Goal: Task Accomplishment & Management: Manage account settings

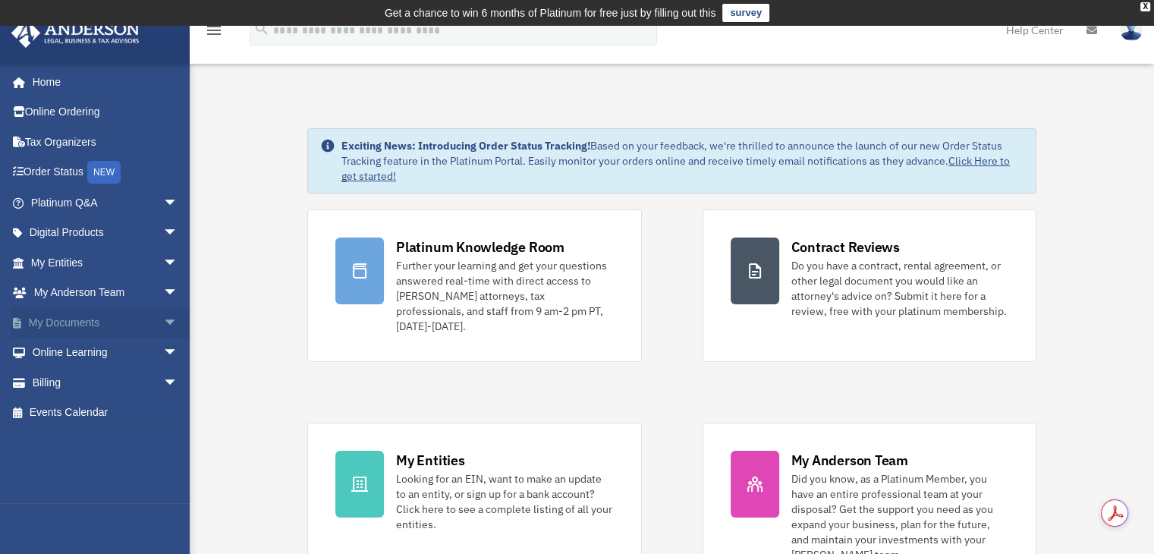
click at [58, 326] on link "My Documents arrow_drop_down" at bounding box center [106, 322] width 190 height 30
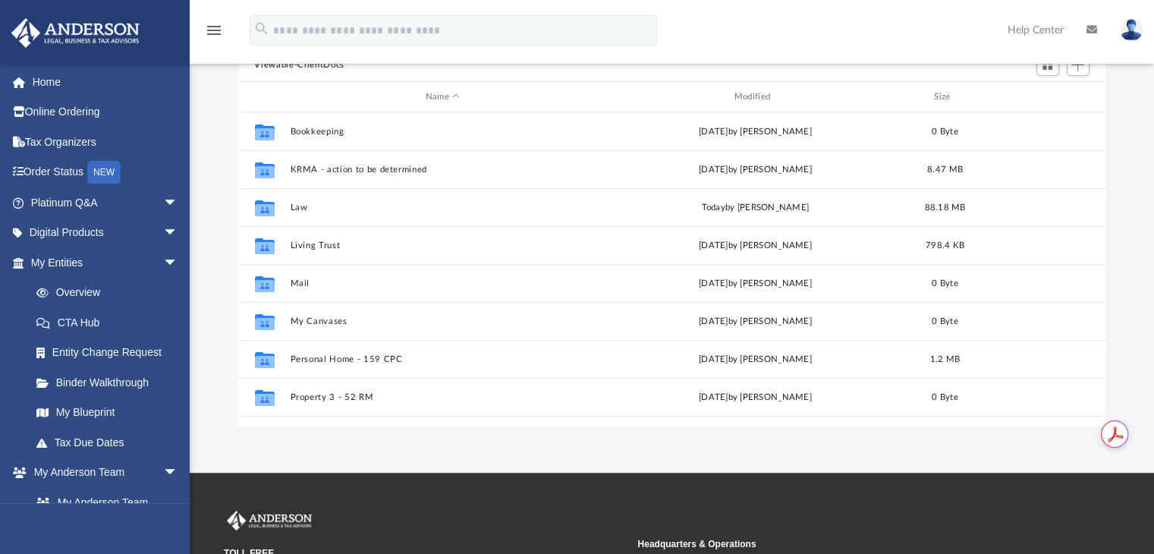
scroll to position [152, 0]
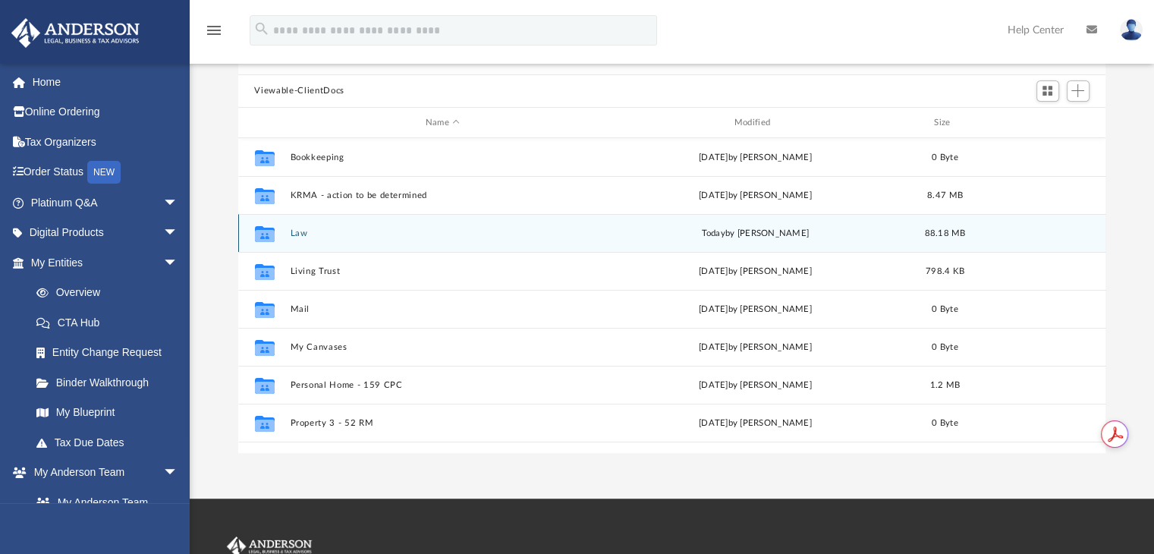
click at [284, 231] on div "Collaborated Folder Law [DATE] by [PERSON_NAME] 88.18 MB" at bounding box center [672, 233] width 868 height 38
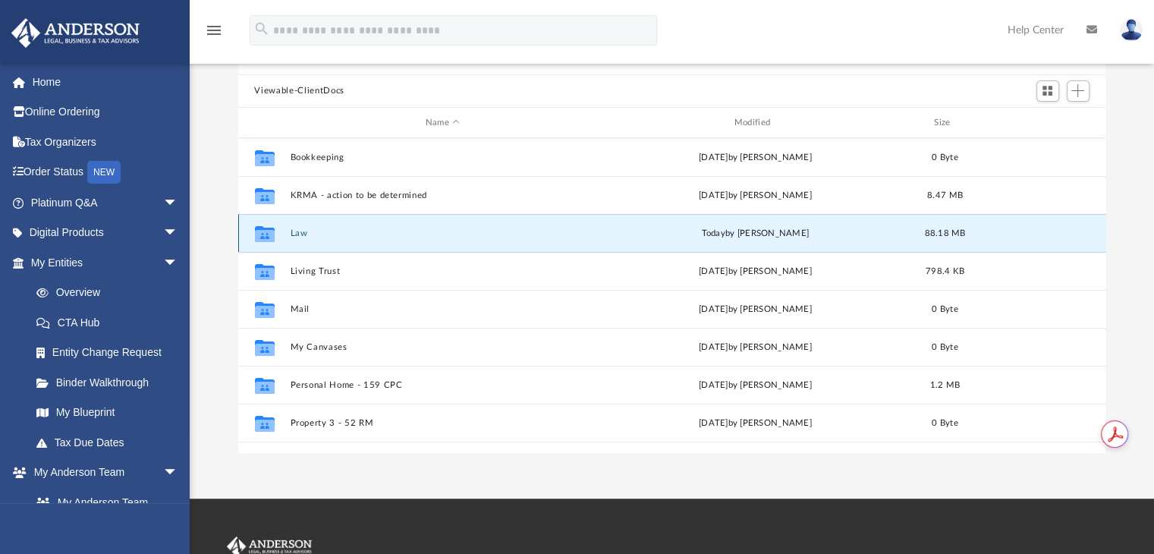
click at [263, 231] on icon "grid" at bounding box center [264, 236] width 20 height 12
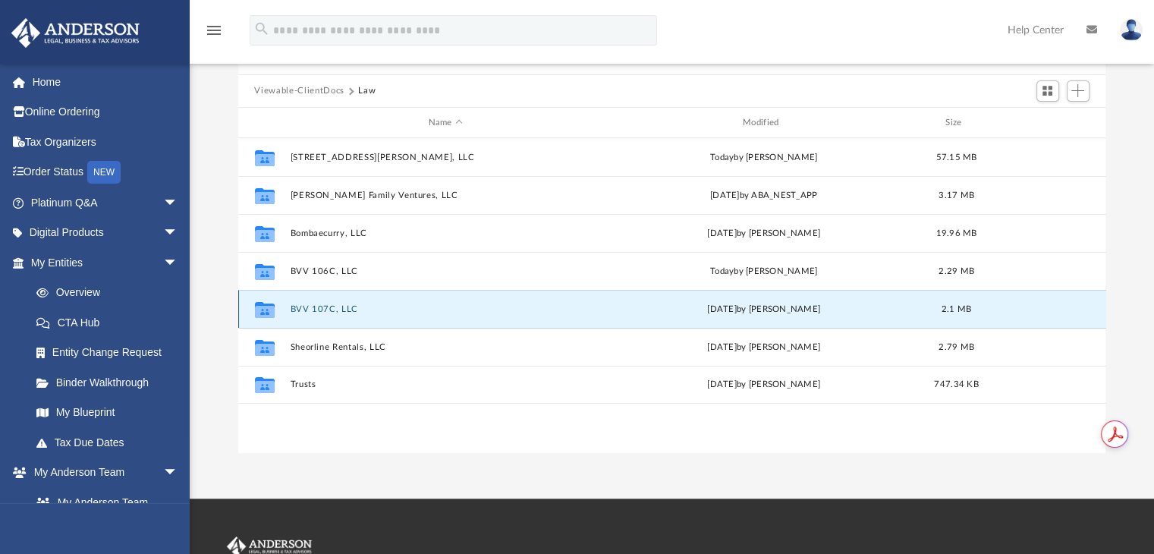
click at [306, 305] on button "BVV 107C, LLC" at bounding box center [445, 309] width 311 height 10
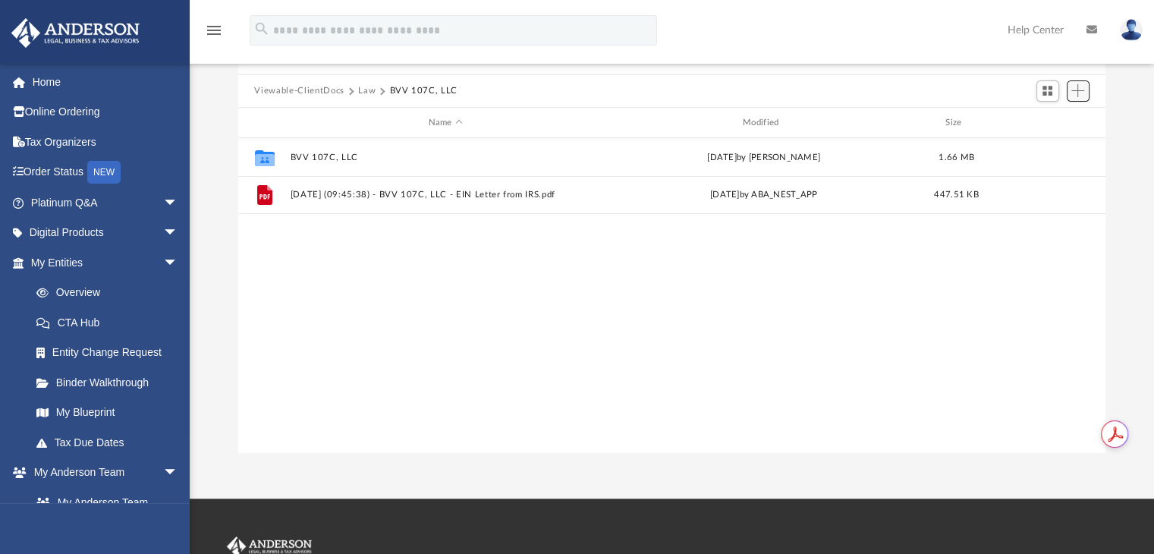
click at [1080, 93] on span "Add" at bounding box center [1077, 90] width 13 height 13
click at [1044, 143] on li "New Folder" at bounding box center [1055, 145] width 49 height 16
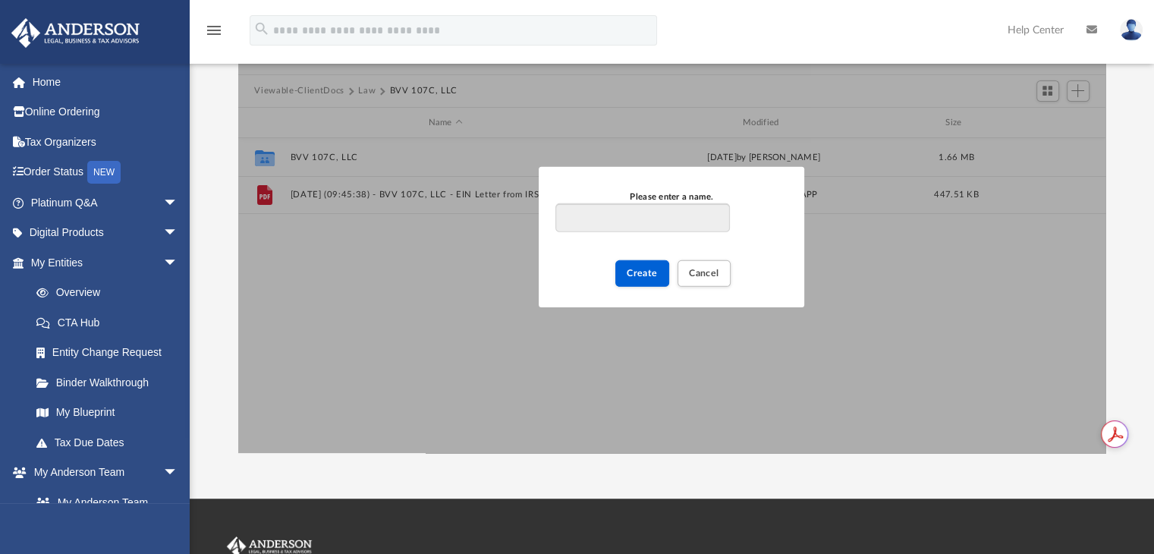
click at [700, 219] on input "Please enter a name." at bounding box center [642, 217] width 174 height 29
type input "**********"
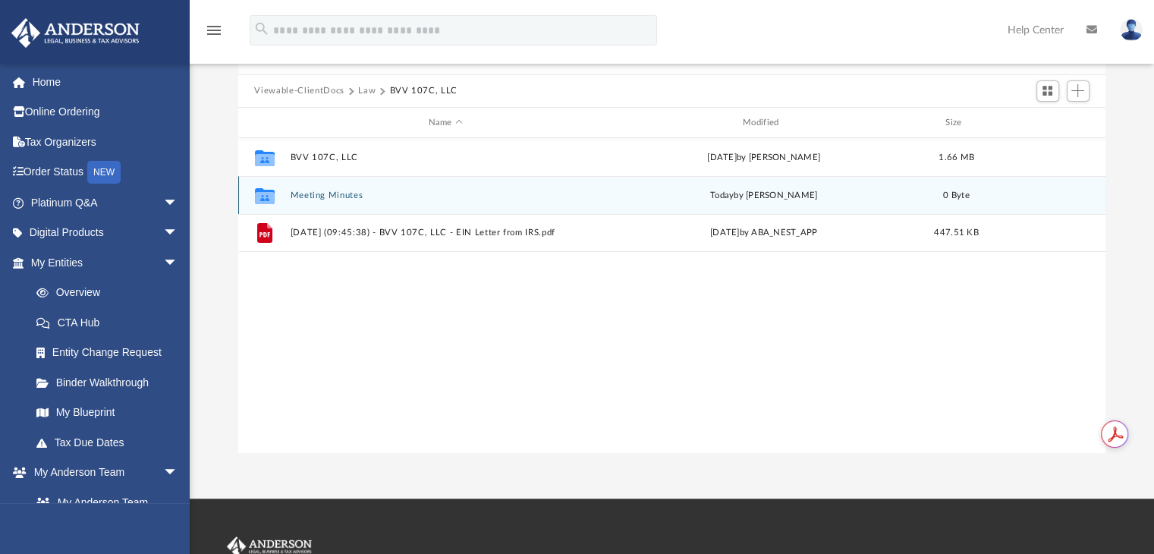
click at [286, 198] on div "Collaborated Folder Meeting Minutes today by Manjusha Sheobaran 0 Byte" at bounding box center [672, 195] width 868 height 38
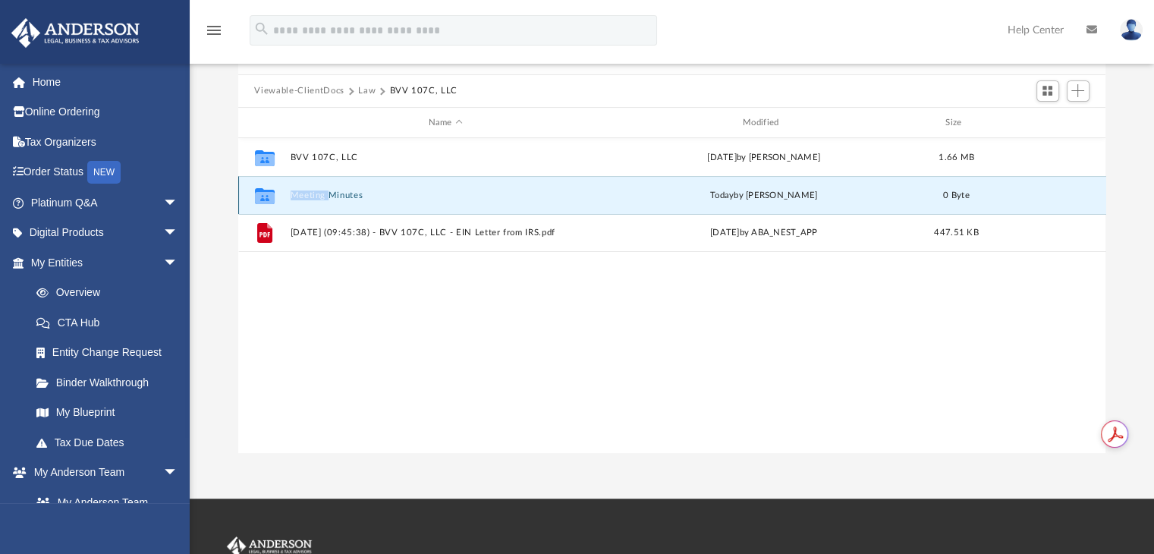
click at [286, 198] on div "Collaborated Folder Meeting Minutes today by Manjusha Sheobaran 0 Byte" at bounding box center [672, 195] width 868 height 38
click at [262, 202] on icon "grid" at bounding box center [264, 198] width 20 height 12
click at [278, 187] on div "Collaborated Folder" at bounding box center [264, 196] width 38 height 24
click at [407, 198] on button "Meeting Minutes" at bounding box center [445, 195] width 311 height 10
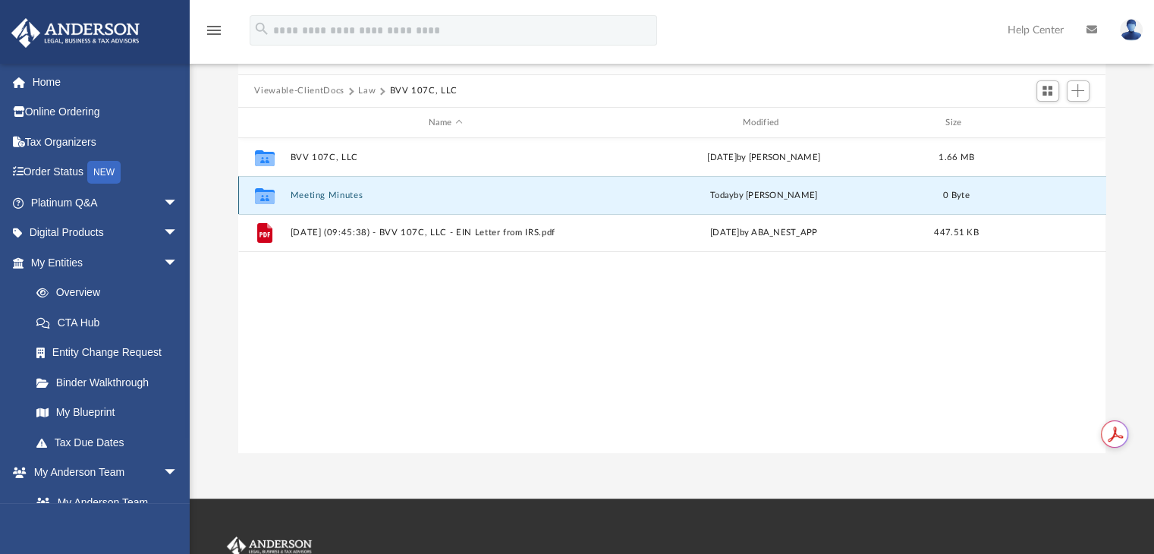
click at [407, 198] on button "Meeting Minutes" at bounding box center [445, 195] width 311 height 10
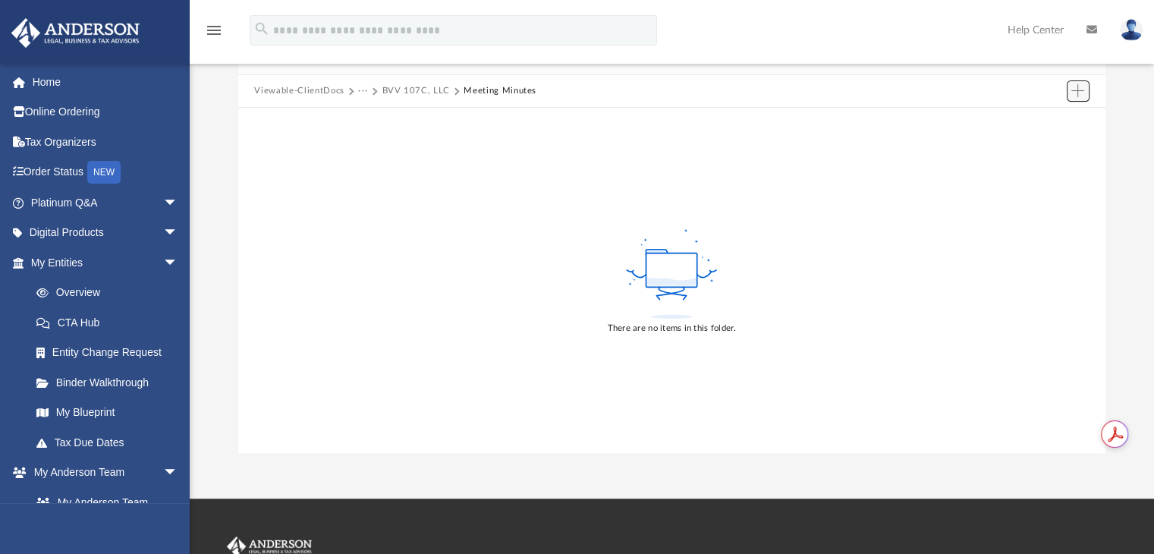
click at [1077, 93] on span "Add" at bounding box center [1077, 90] width 13 height 13
click at [1054, 119] on li "Upload" at bounding box center [1055, 121] width 49 height 16
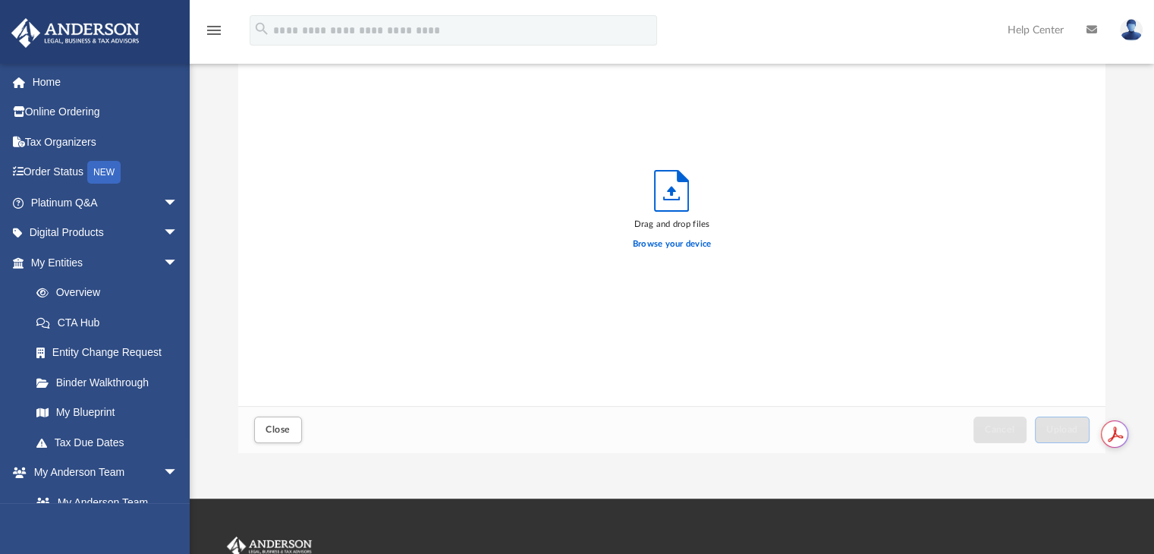
scroll to position [373, 855]
click at [656, 237] on label "Browse your device" at bounding box center [672, 244] width 79 height 14
click at [0, 0] on input "Browse your device" at bounding box center [0, 0] width 0 height 0
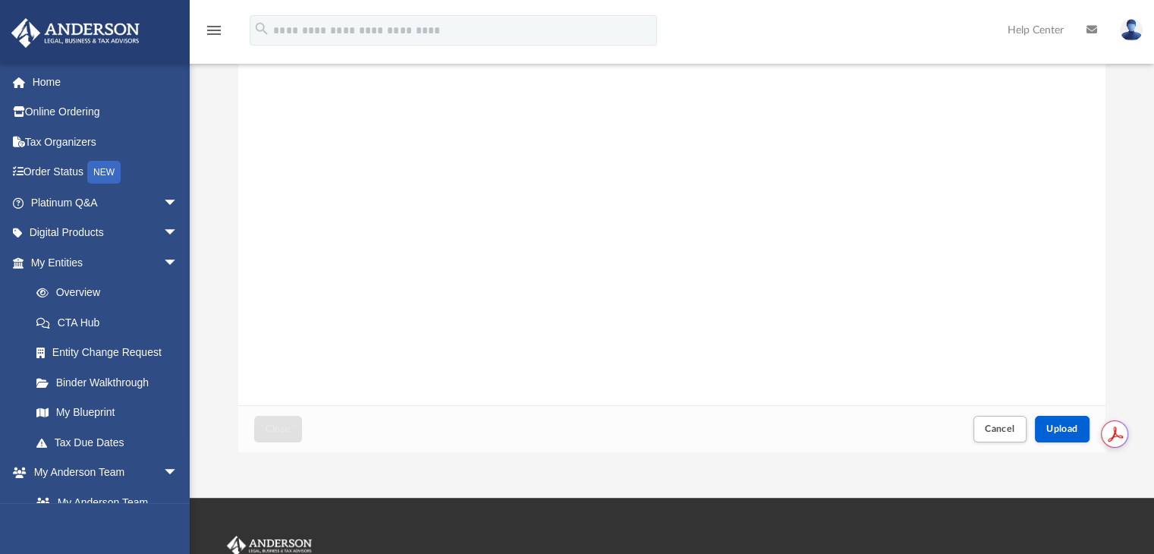
scroll to position [228, 0]
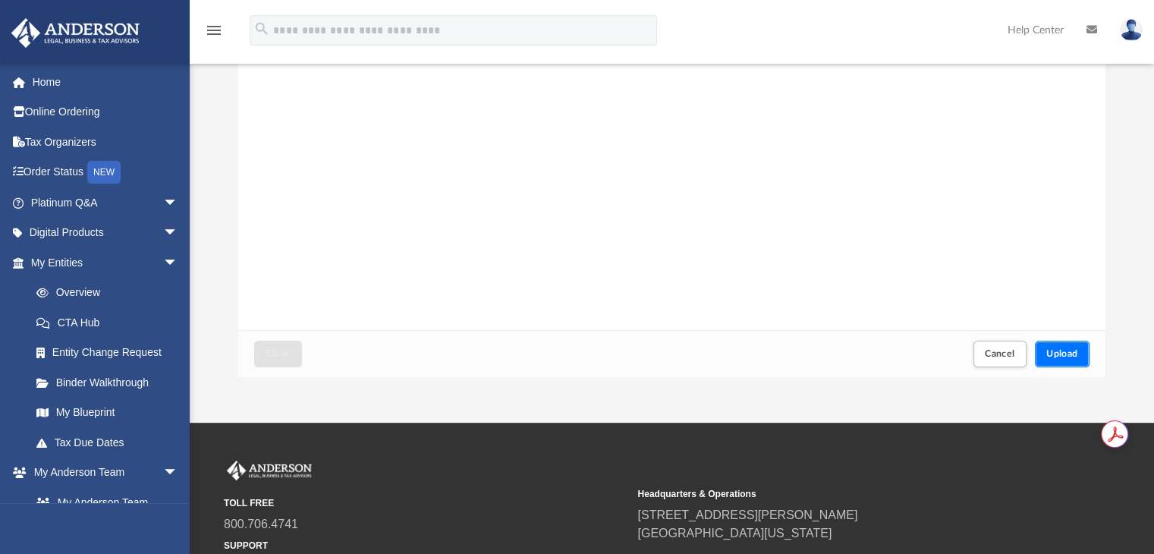
click at [1046, 356] on span "Upload" at bounding box center [1062, 353] width 32 height 9
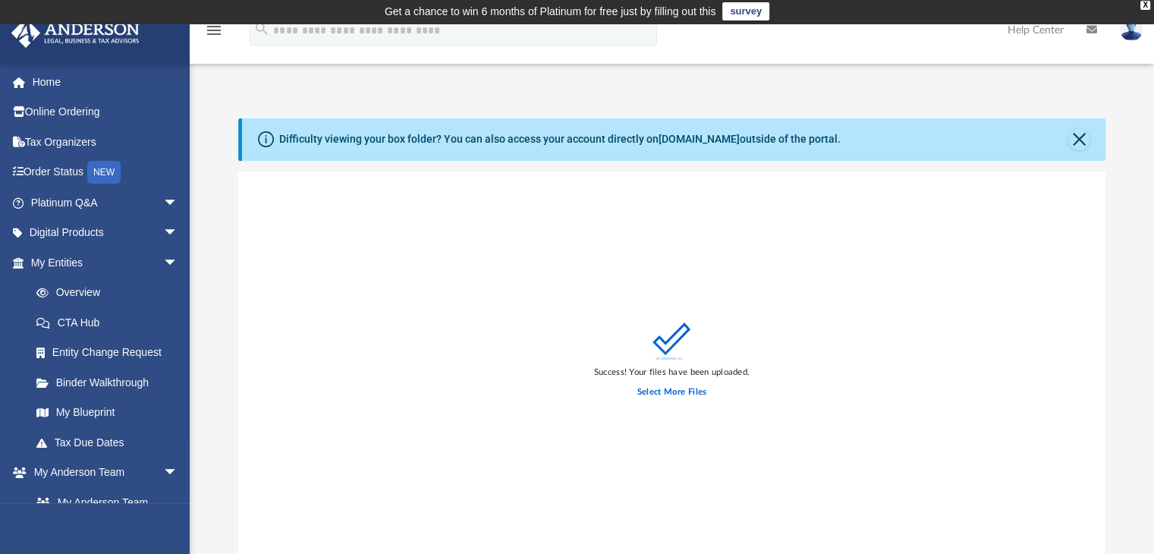
scroll to position [0, 0]
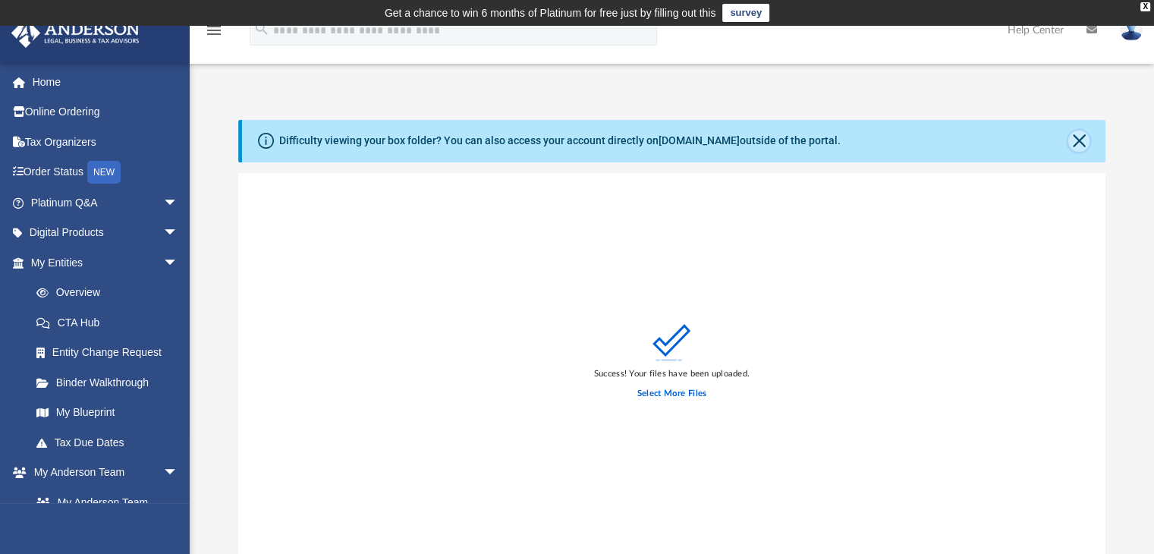
click at [1071, 140] on button "Close" at bounding box center [1078, 140] width 21 height 21
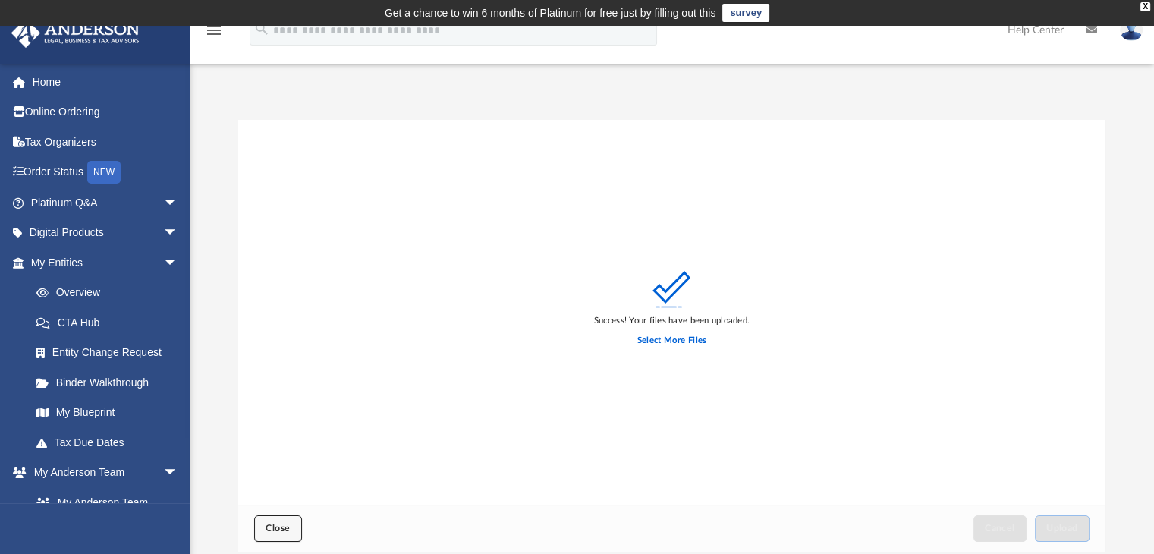
click at [260, 527] on button "Close" at bounding box center [277, 528] width 47 height 27
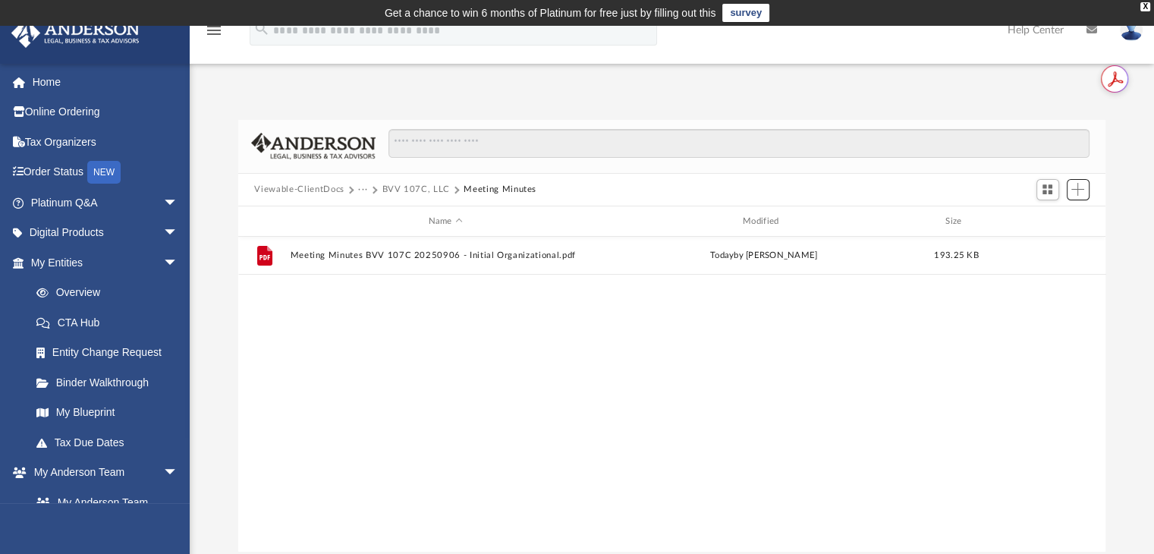
scroll to position [333, 855]
click at [362, 186] on button "···" at bounding box center [363, 190] width 10 height 14
click at [370, 219] on li "Law" at bounding box center [374, 216] width 17 height 16
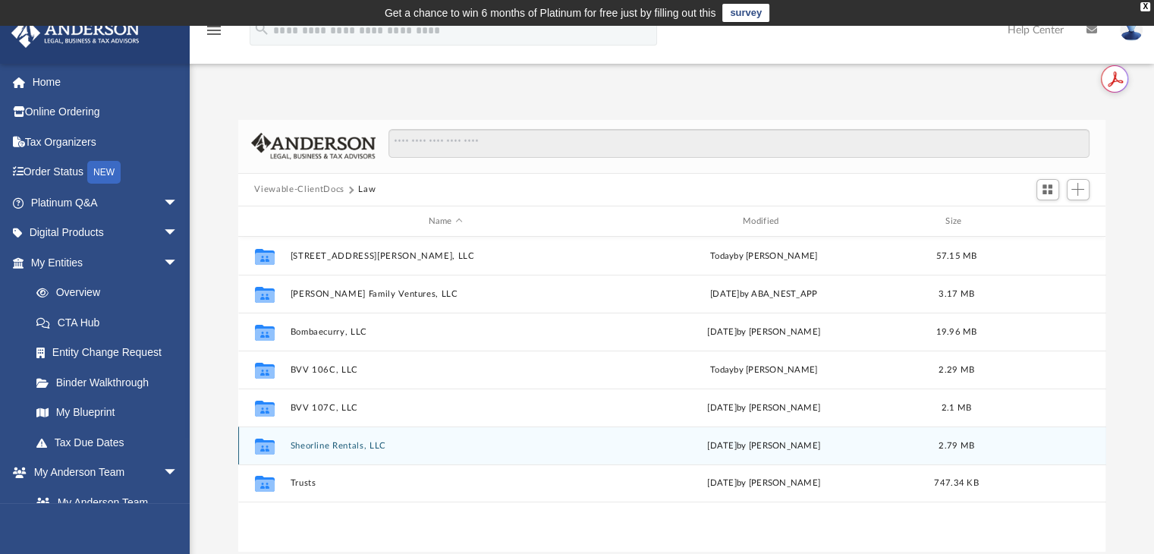
click at [323, 441] on button "Sheorline Rentals, LLC" at bounding box center [445, 446] width 311 height 10
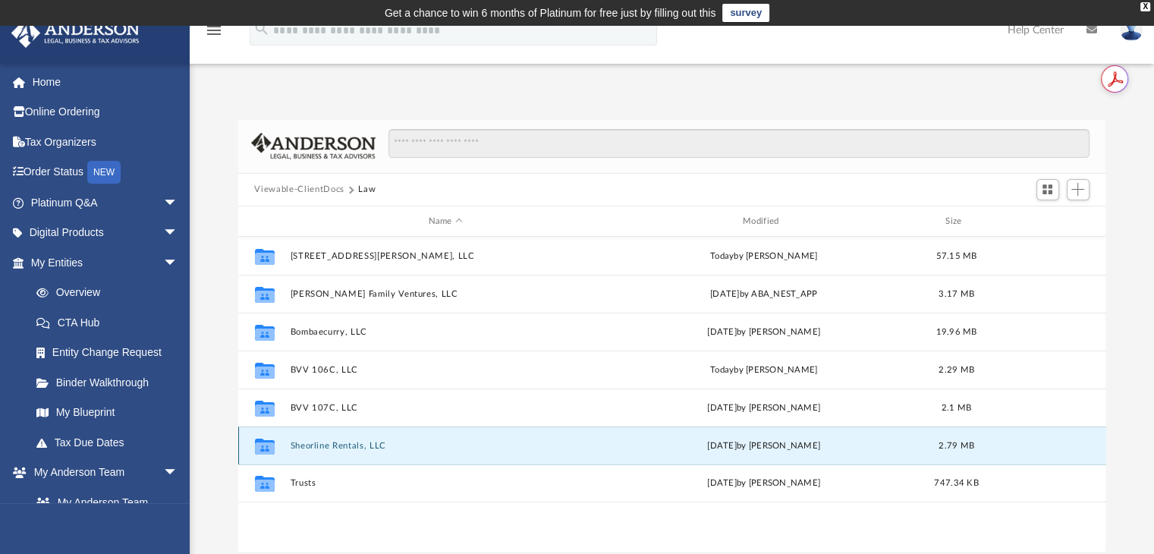
click at [323, 441] on button "Sheorline Rentals, LLC" at bounding box center [445, 446] width 311 height 10
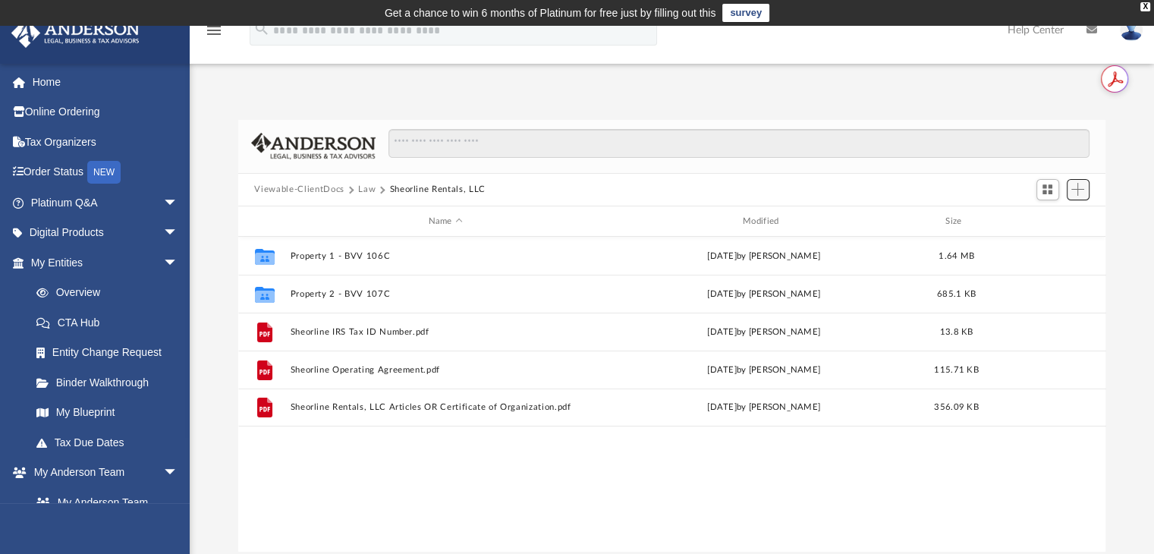
click at [1076, 189] on span "Add" at bounding box center [1077, 189] width 13 height 13
click at [1047, 243] on li "New Folder" at bounding box center [1055, 244] width 49 height 16
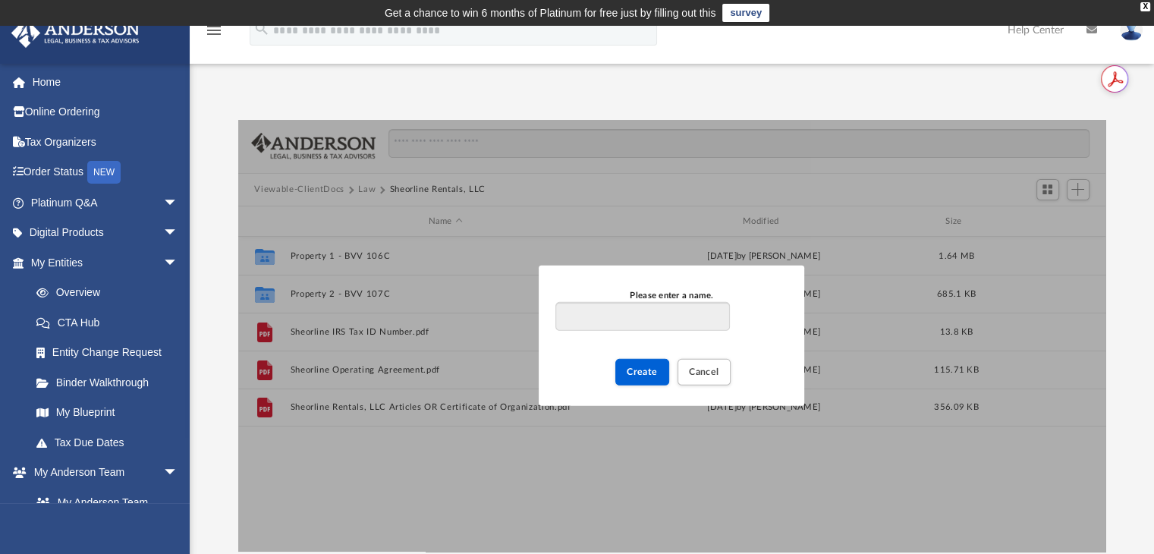
click at [655, 312] on input "Please enter a name." at bounding box center [642, 316] width 174 height 29
type input "**********"
click at [649, 368] on span "Create" at bounding box center [641, 371] width 31 height 9
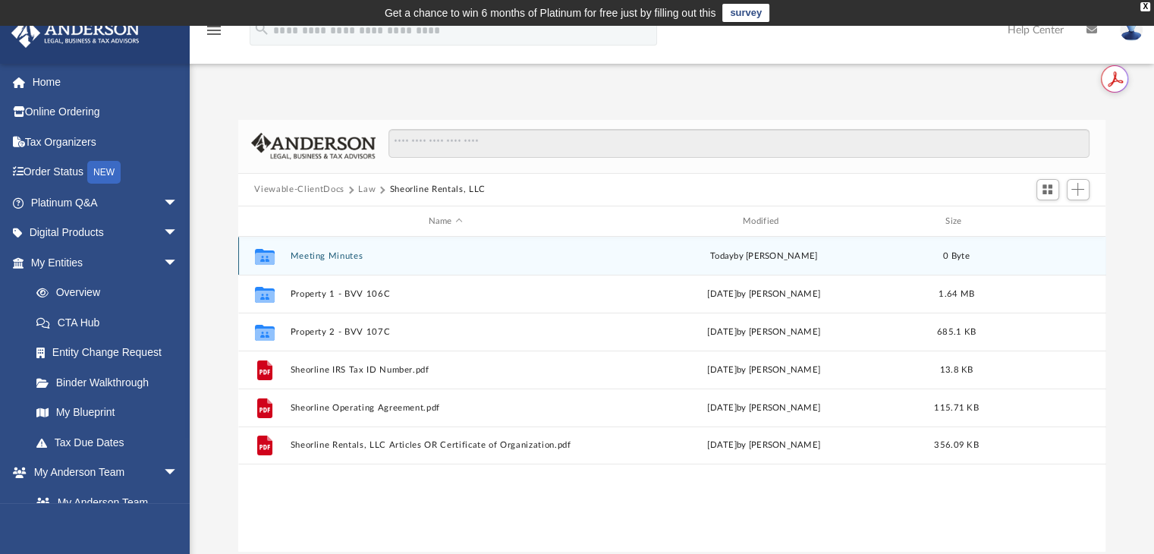
click at [292, 252] on button "Meeting Minutes" at bounding box center [445, 256] width 311 height 10
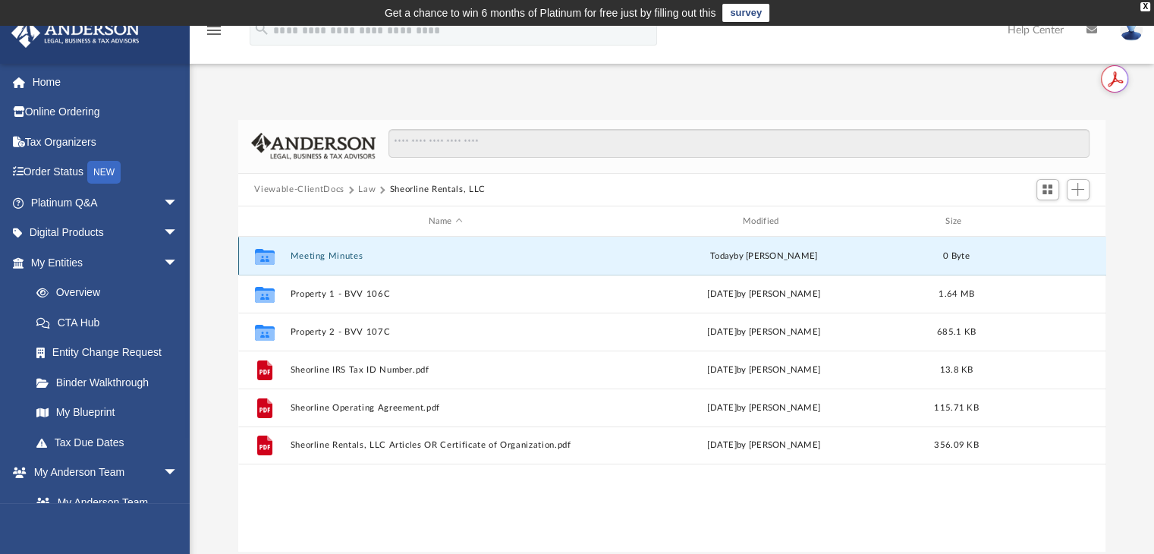
click at [292, 251] on button "Meeting Minutes" at bounding box center [445, 256] width 311 height 10
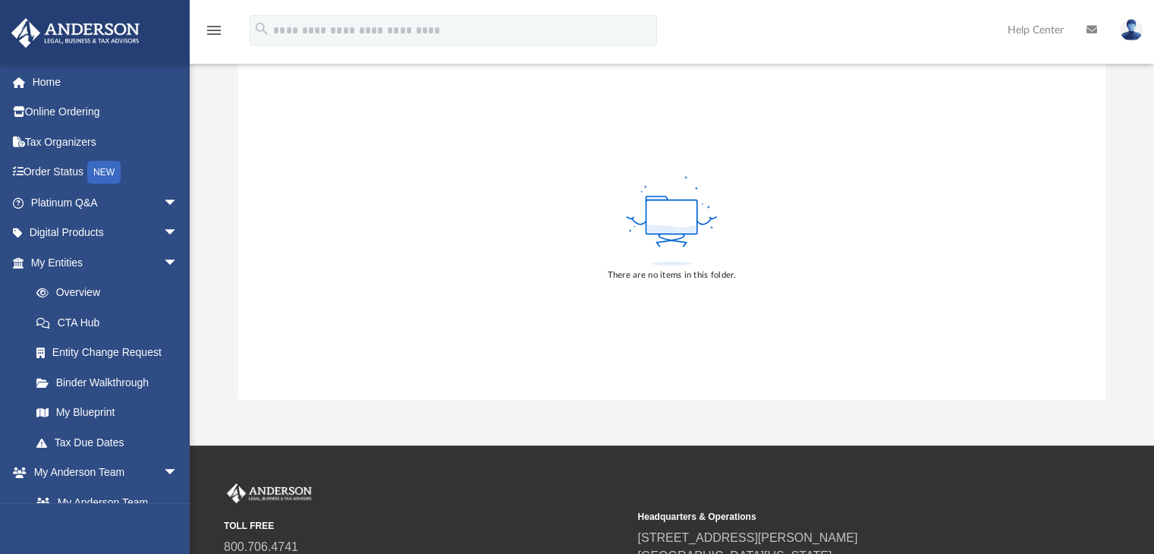
scroll to position [76, 0]
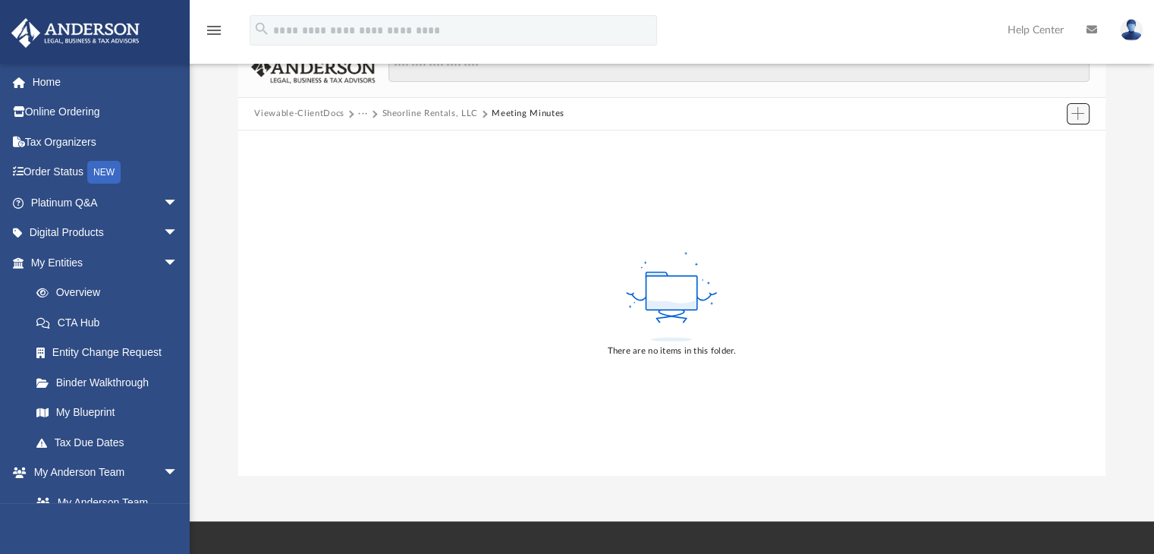
click at [1082, 114] on span "Add" at bounding box center [1077, 113] width 13 height 13
click at [1047, 146] on li "Upload" at bounding box center [1055, 144] width 49 height 16
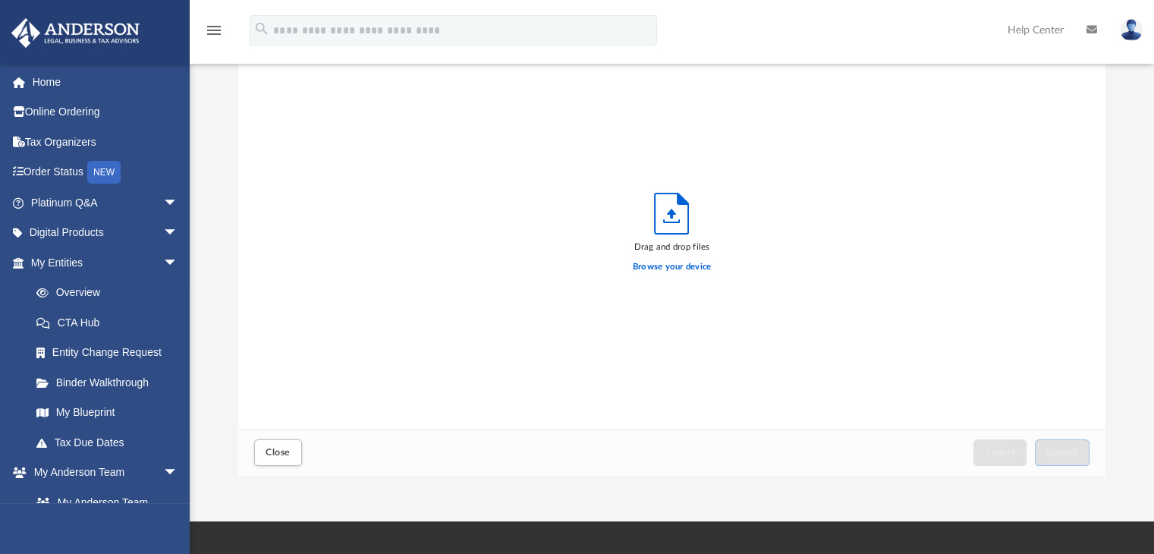
scroll to position [373, 855]
click at [689, 268] on label "Browse your device" at bounding box center [672, 267] width 79 height 14
click at [0, 0] on input "Browse your device" at bounding box center [0, 0] width 0 height 0
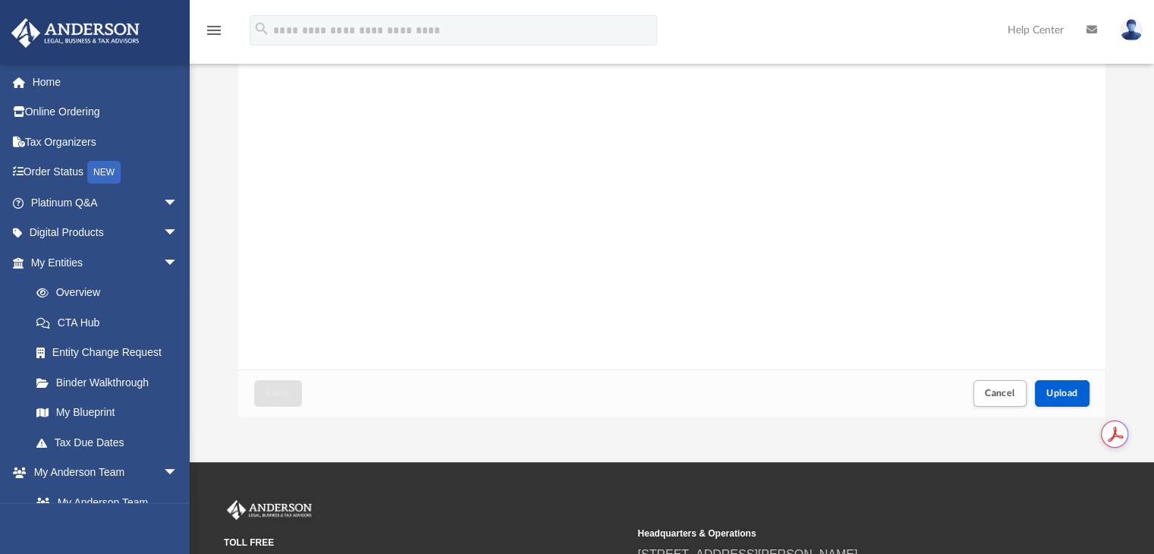
scroll to position [152, 0]
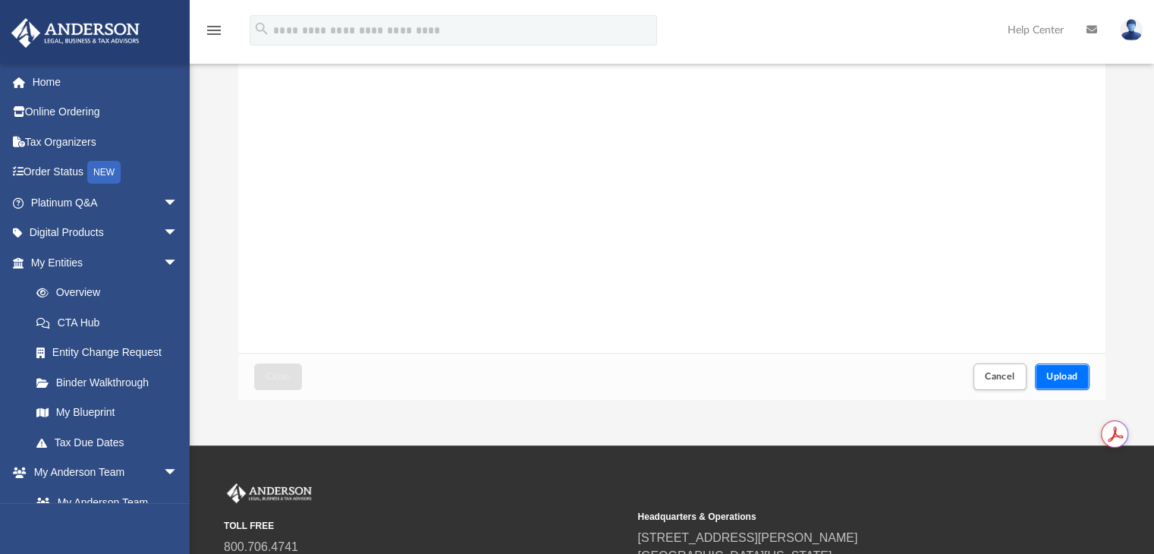
click at [1054, 379] on span "Upload" at bounding box center [1062, 376] width 32 height 9
